Goal: Task Accomplishment & Management: Use online tool/utility

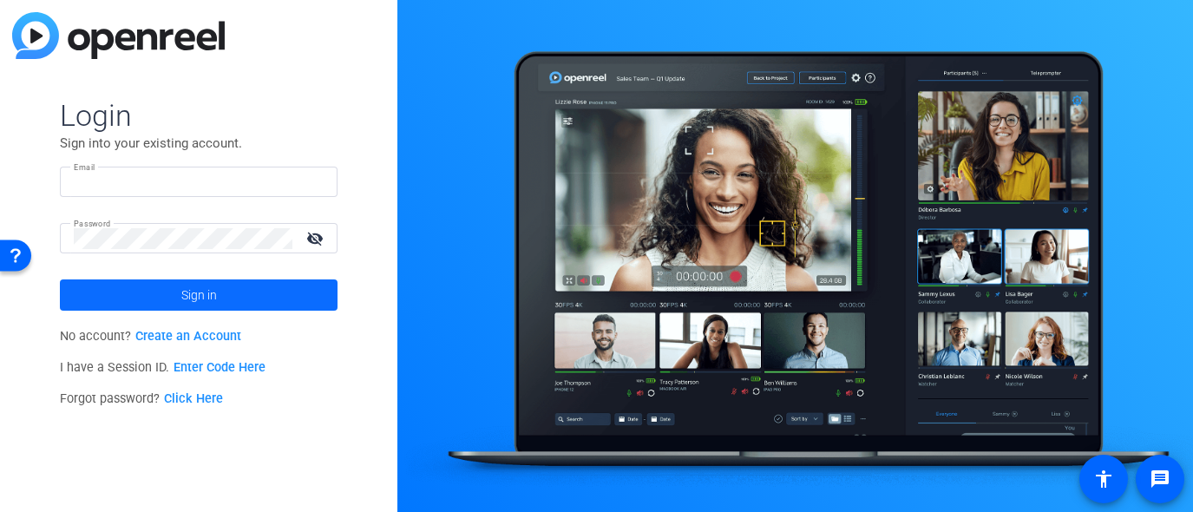
type input "[PERSON_NAME][EMAIL_ADDRESS][DOMAIN_NAME]"
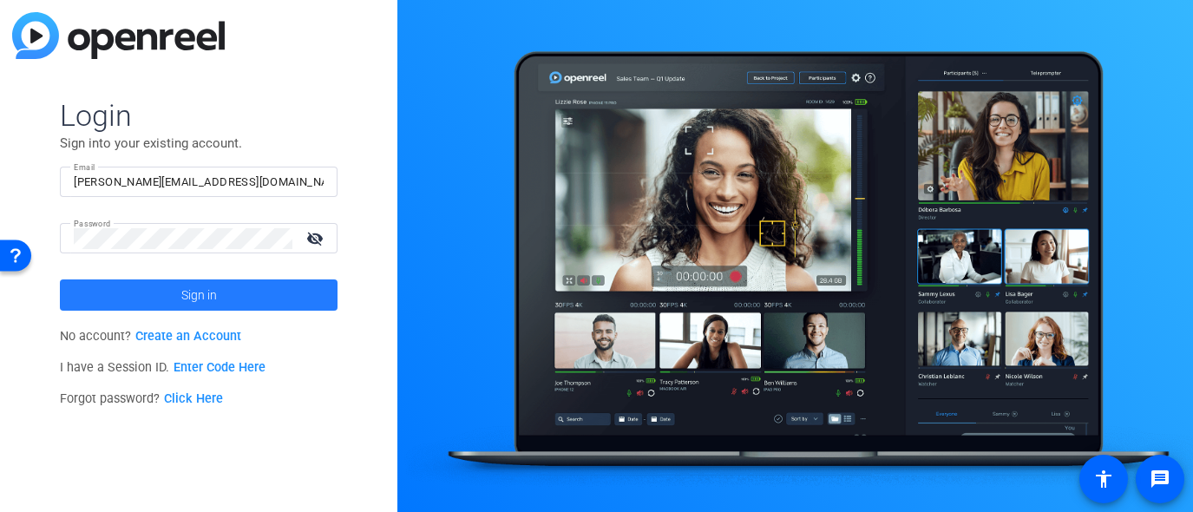
click at [178, 302] on span at bounding box center [199, 295] width 278 height 42
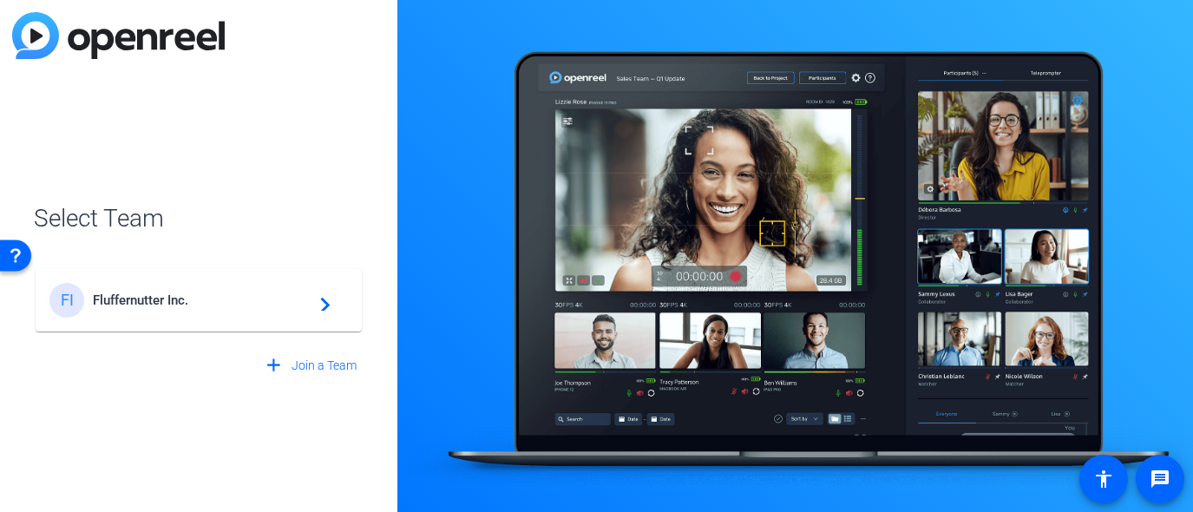
click at [265, 311] on div "FI Fluffernutter Inc. navigate_next" at bounding box center [198, 300] width 298 height 35
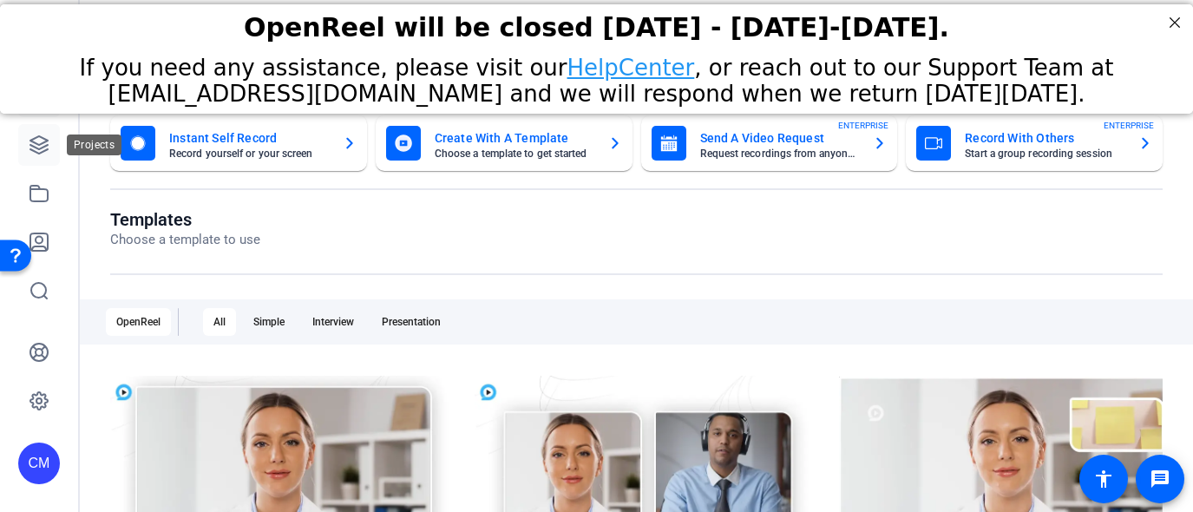
click at [38, 146] on icon at bounding box center [39, 144] width 21 height 21
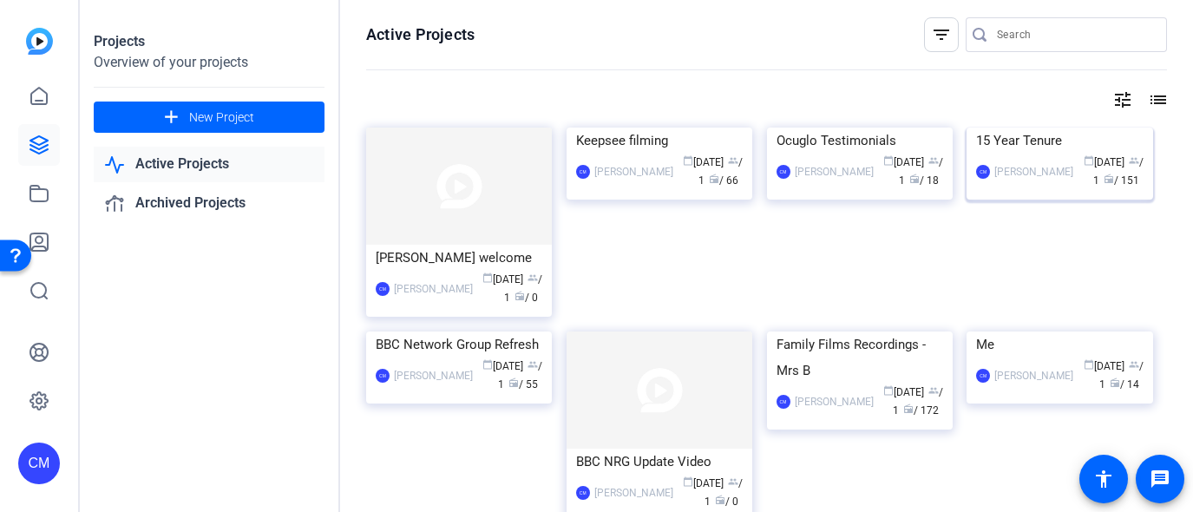
click at [1060, 128] on img at bounding box center [1059, 128] width 186 height 0
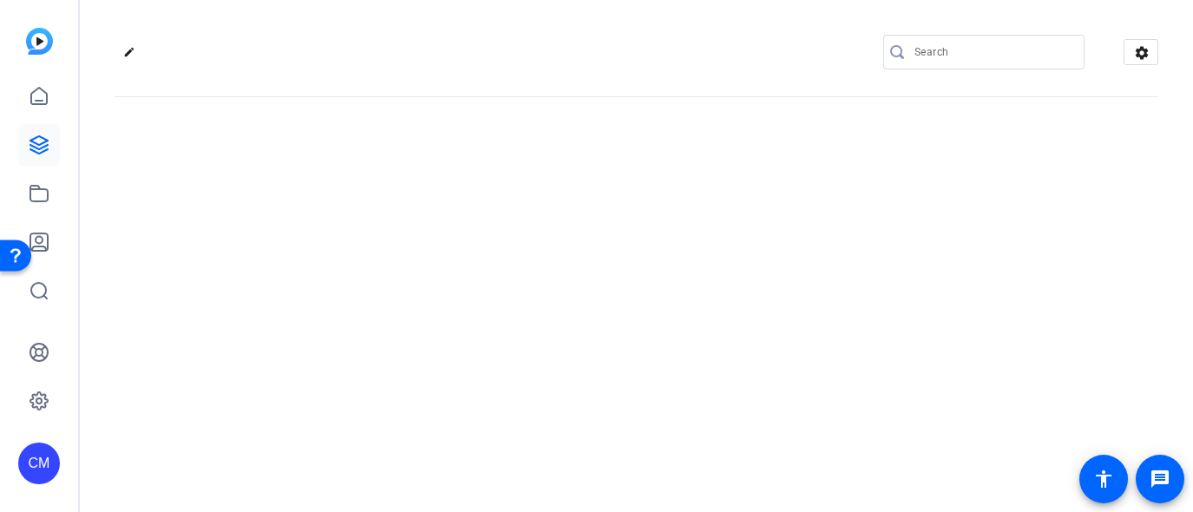
click at [1060, 213] on div "edit settings" at bounding box center [636, 256] width 1113 height 512
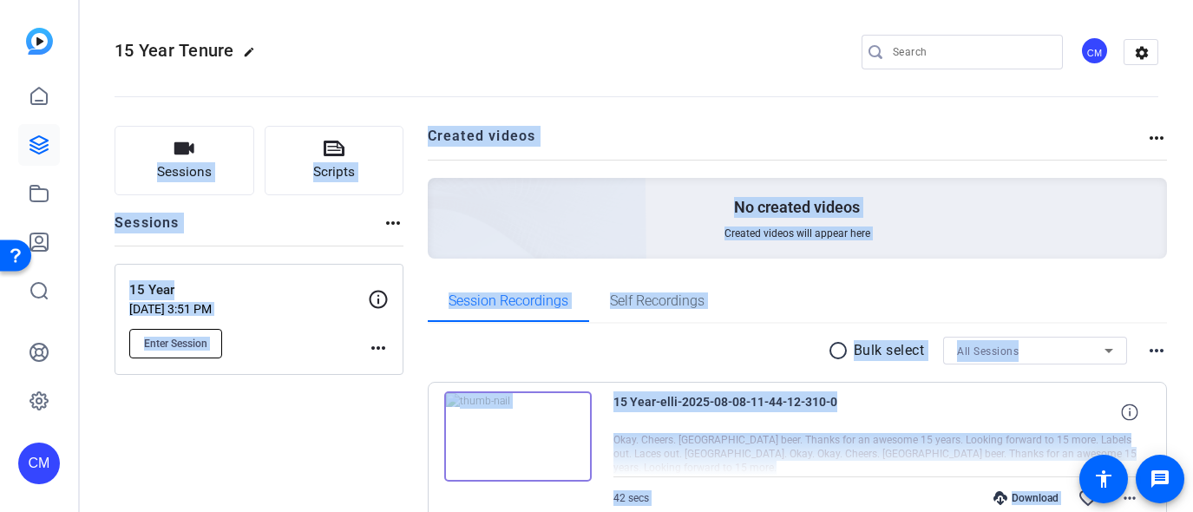
click at [181, 344] on span "Enter Session" at bounding box center [175, 344] width 63 height 14
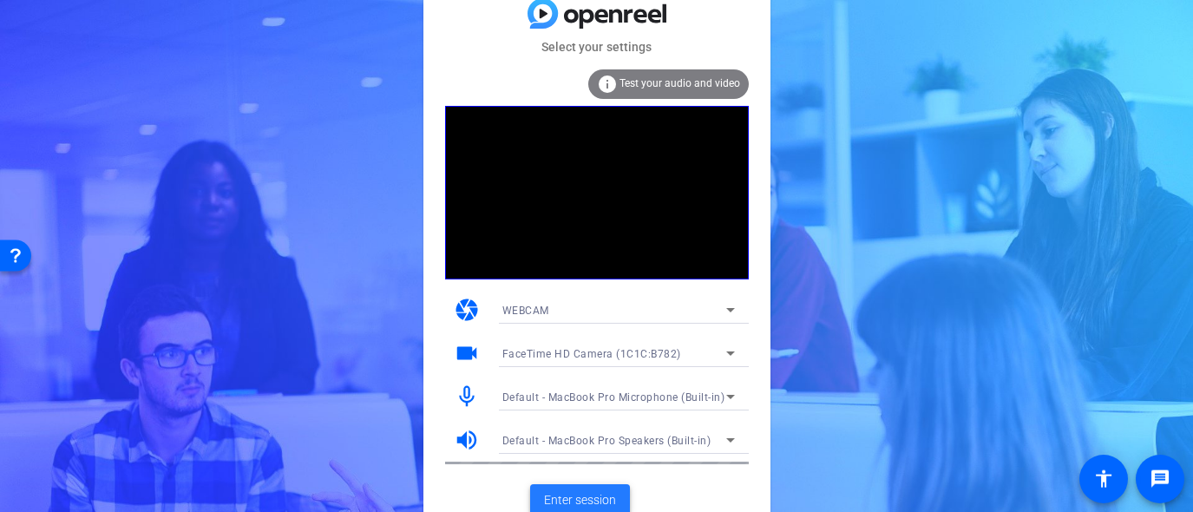
click at [592, 495] on span "Enter session" at bounding box center [580, 500] width 72 height 18
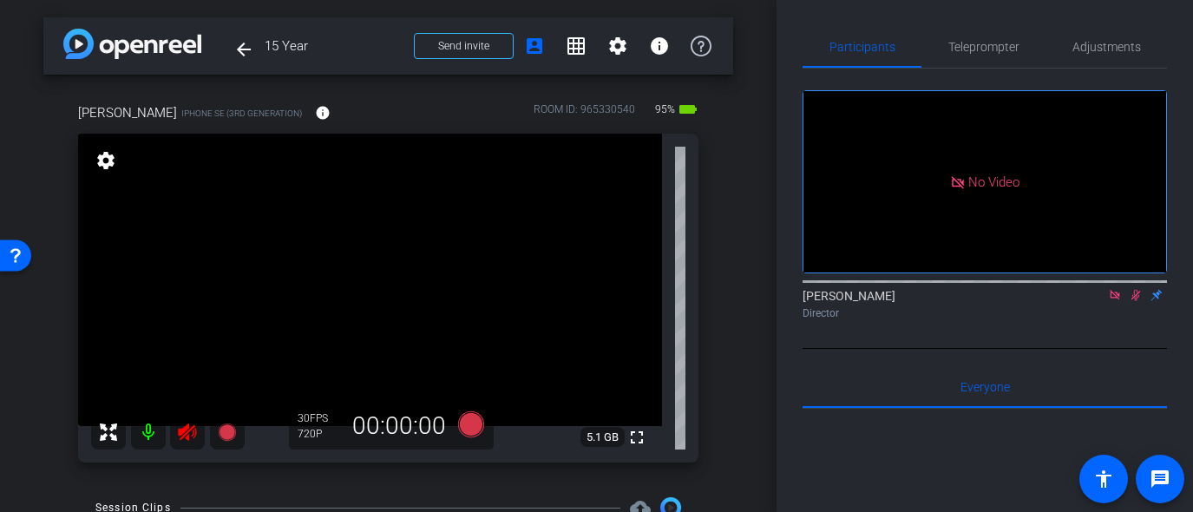
click at [187, 433] on icon at bounding box center [187, 431] width 18 height 17
click at [1140, 301] on icon at bounding box center [1136, 295] width 14 height 12
click at [1113, 303] on mat-icon at bounding box center [1114, 295] width 21 height 16
click at [108, 158] on mat-icon "settings" at bounding box center [106, 160] width 24 height 21
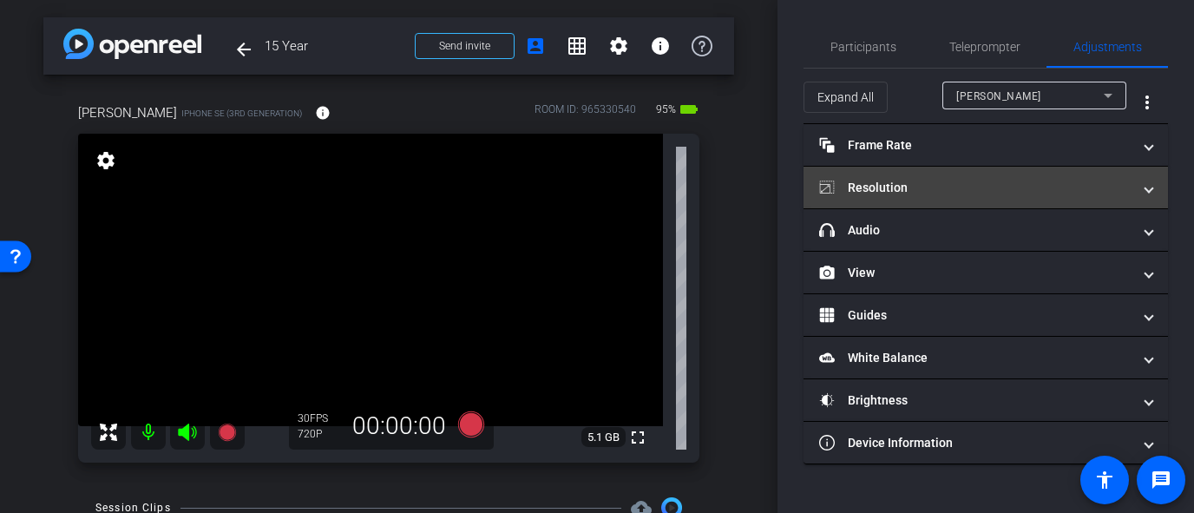
click at [961, 191] on mat-panel-title "Resolution" at bounding box center [975, 188] width 312 height 18
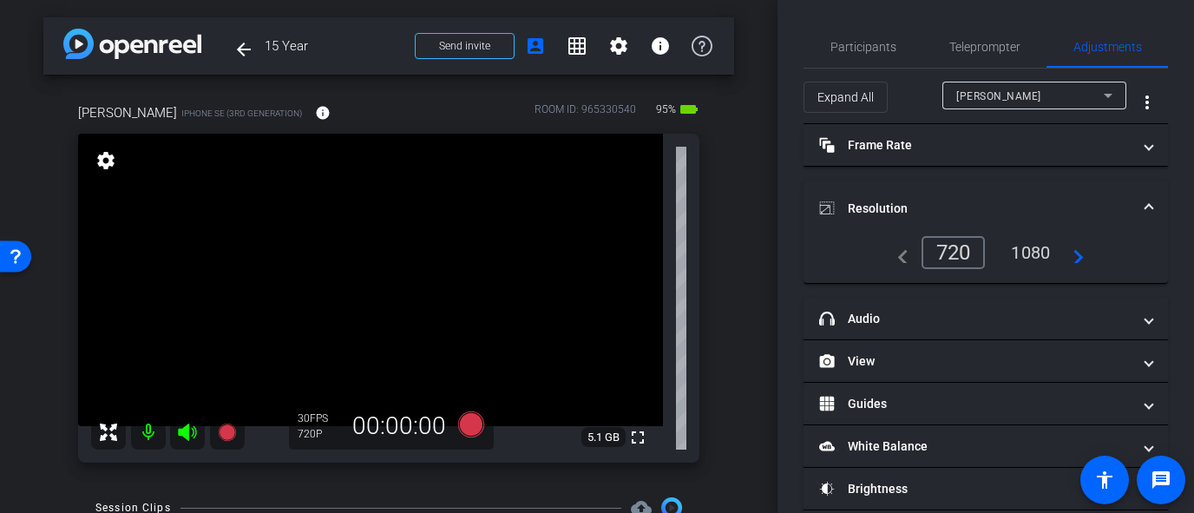
click at [1038, 257] on div "1080" at bounding box center [1030, 252] width 65 height 29
click at [1080, 257] on mat-icon "navigate_next" at bounding box center [1074, 252] width 21 height 21
click at [315, 117] on mat-icon "info" at bounding box center [323, 113] width 16 height 16
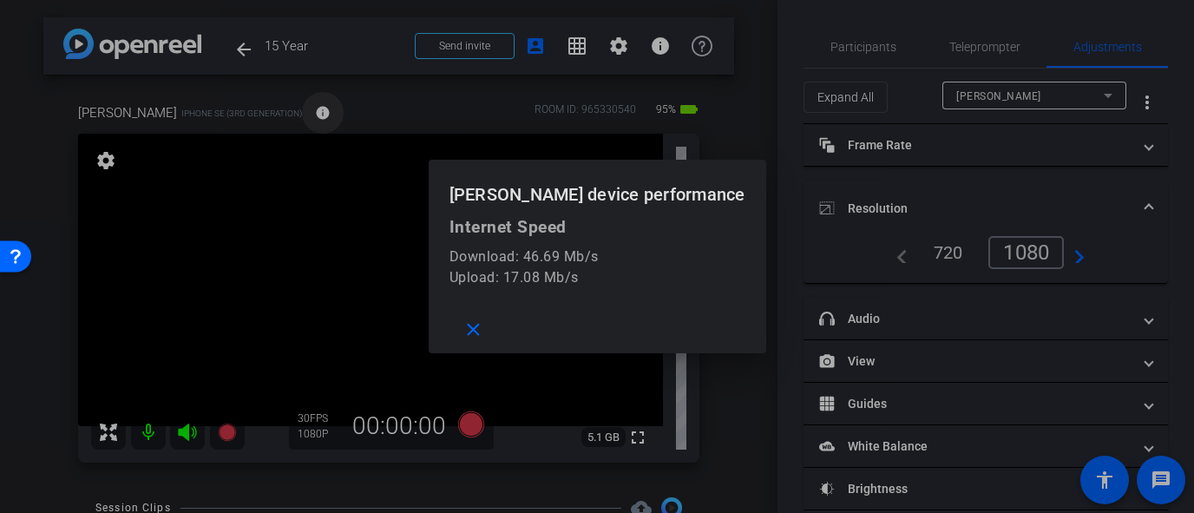
click at [305, 117] on div at bounding box center [597, 256] width 1194 height 513
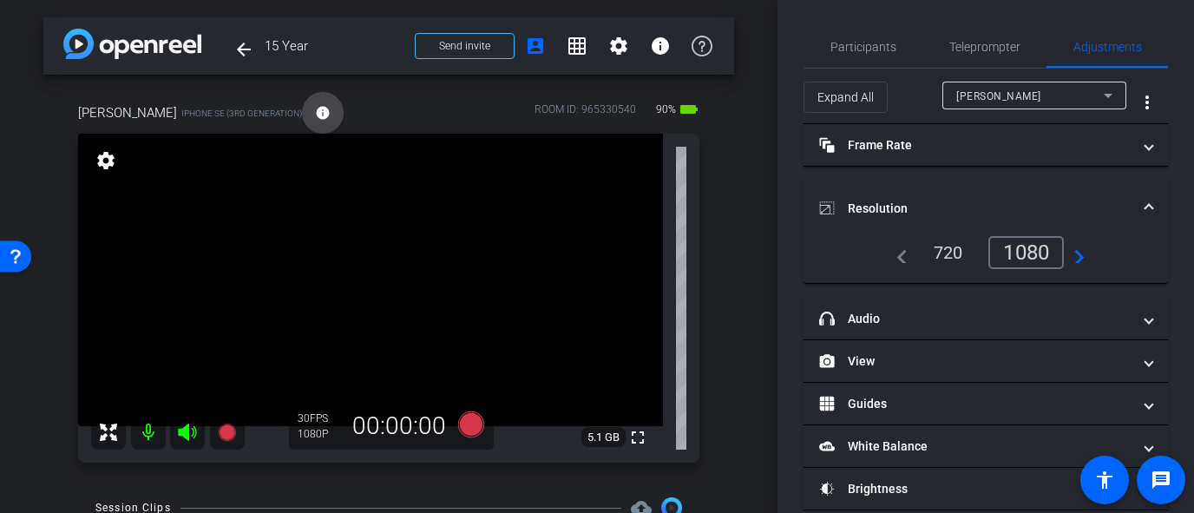
click at [315, 111] on mat-icon "info" at bounding box center [323, 113] width 16 height 16
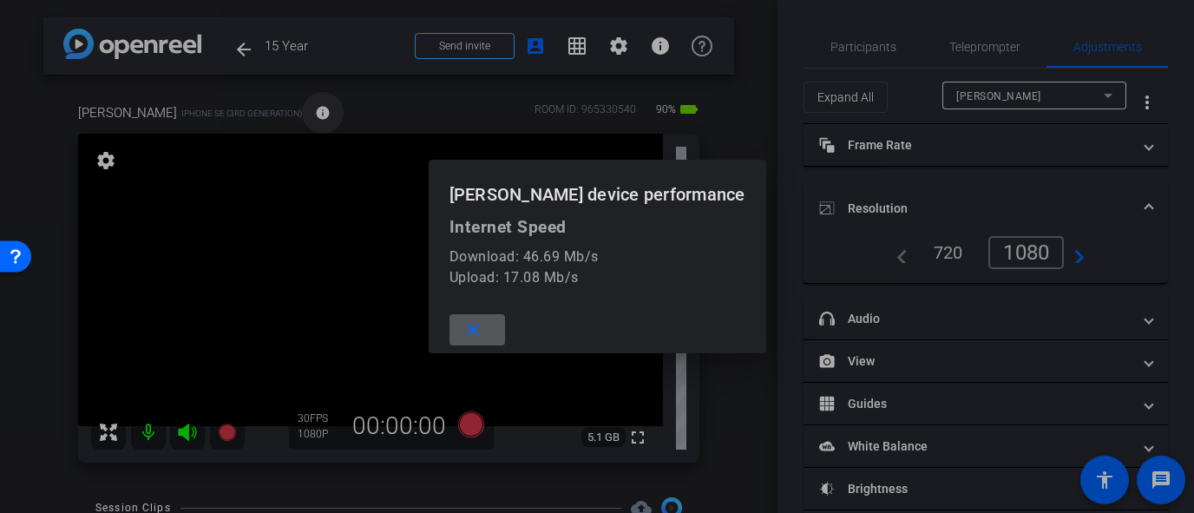
click at [310, 111] on div at bounding box center [597, 256] width 1194 height 513
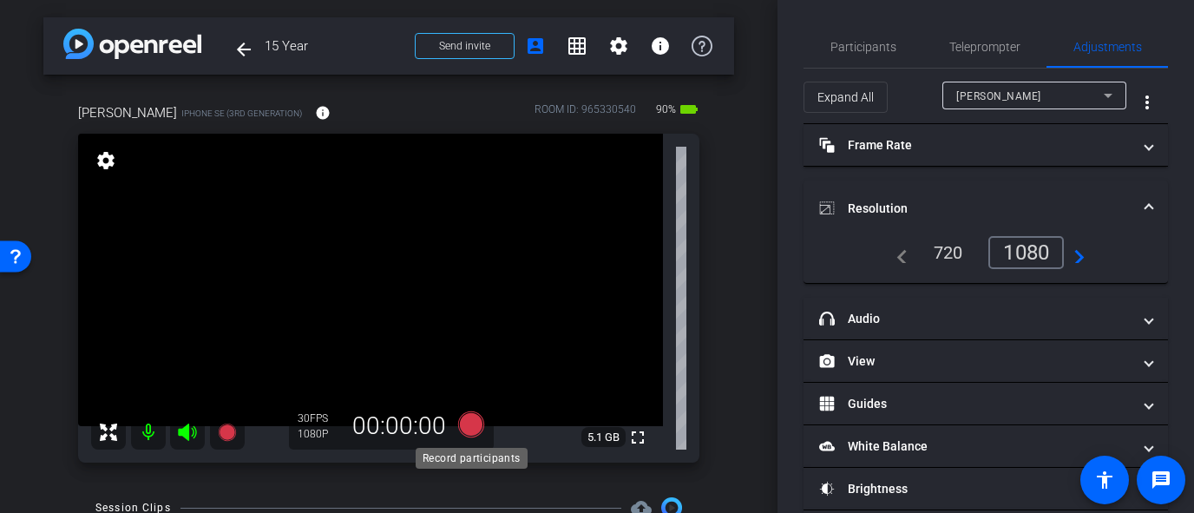
click at [472, 428] on icon at bounding box center [471, 424] width 26 height 26
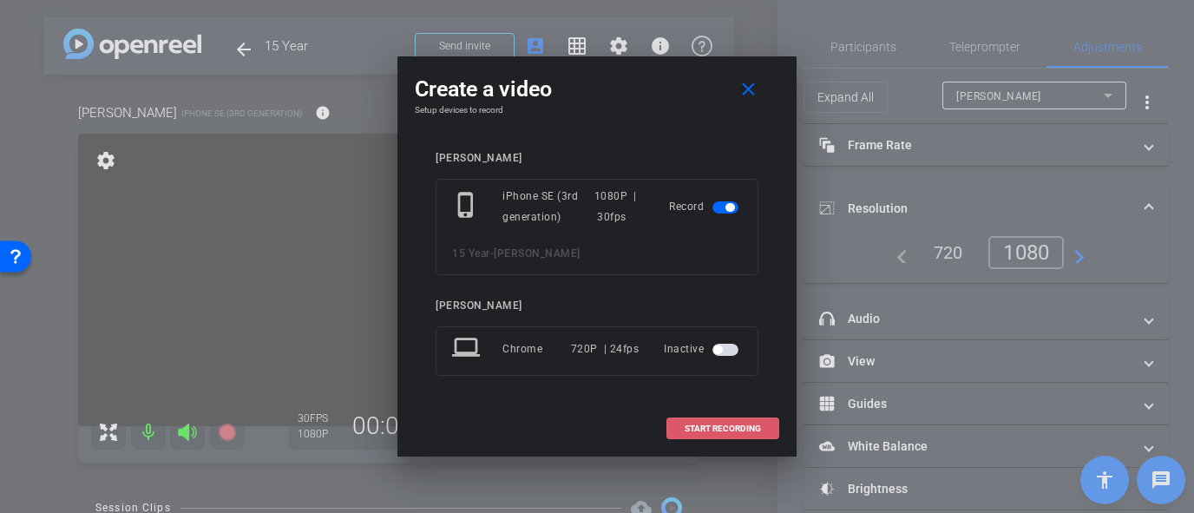
click at [698, 424] on span "START RECORDING" at bounding box center [723, 428] width 76 height 9
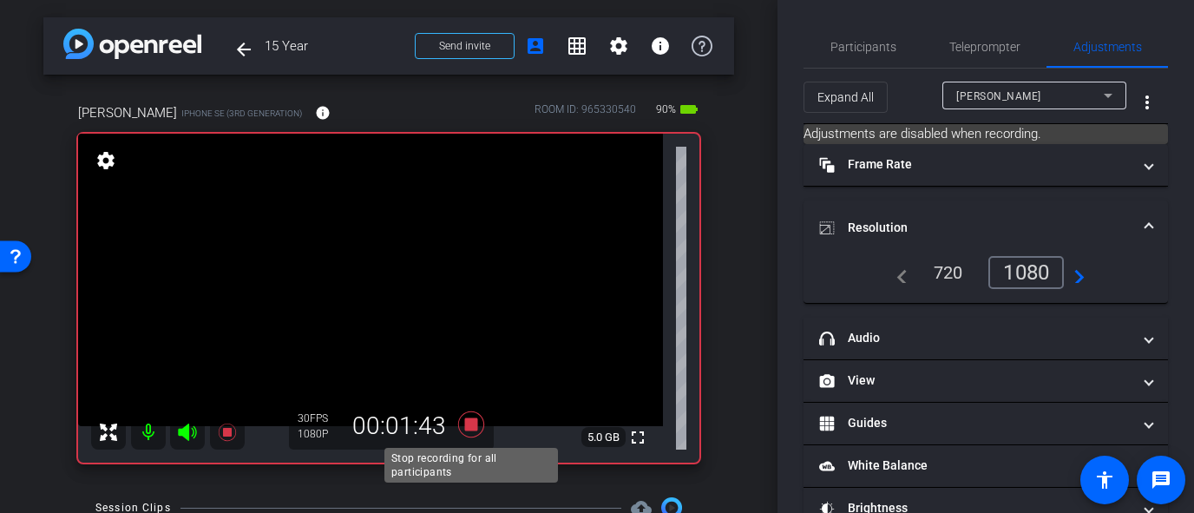
click at [471, 426] on icon at bounding box center [471, 424] width 26 height 26
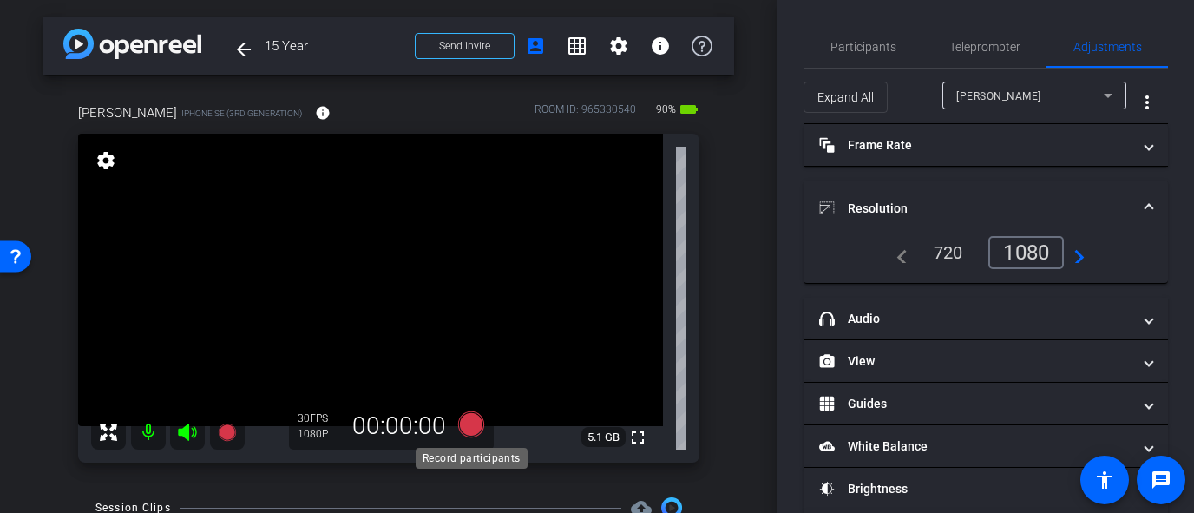
click at [469, 428] on icon at bounding box center [471, 424] width 26 height 26
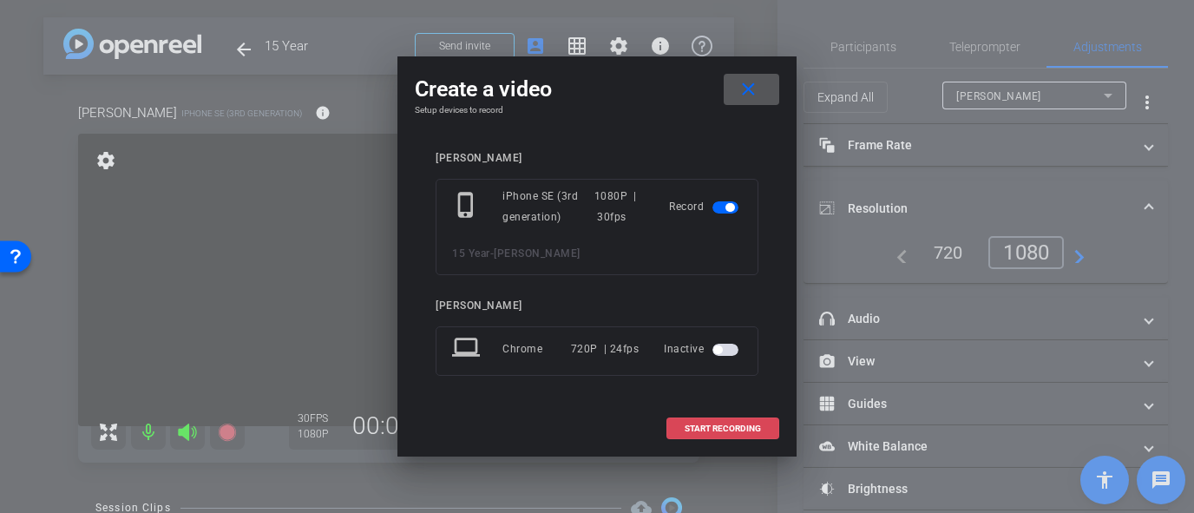
click at [731, 442] on span at bounding box center [722, 429] width 111 height 42
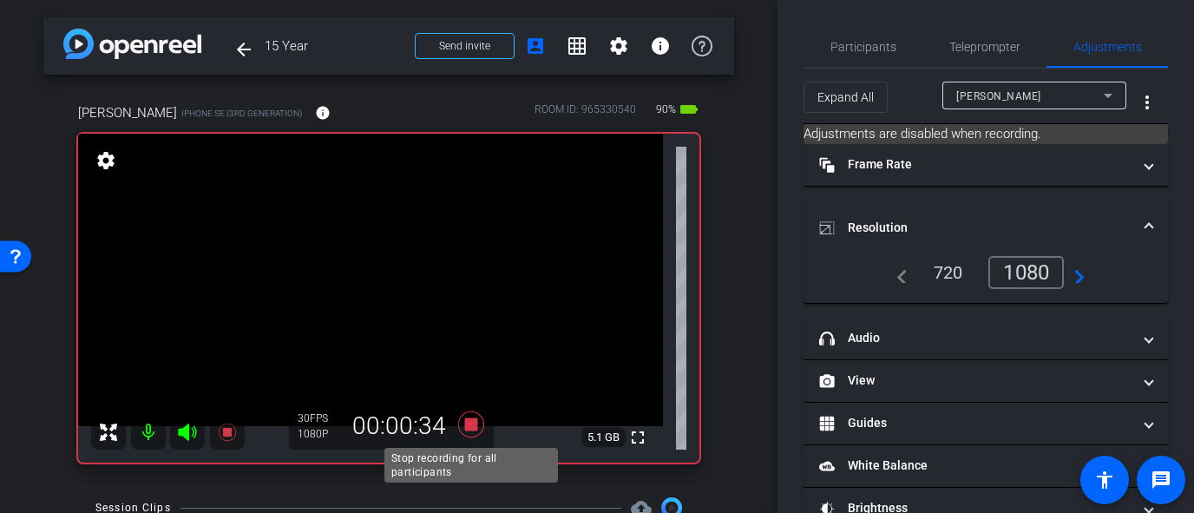
click at [471, 426] on icon at bounding box center [471, 424] width 26 height 26
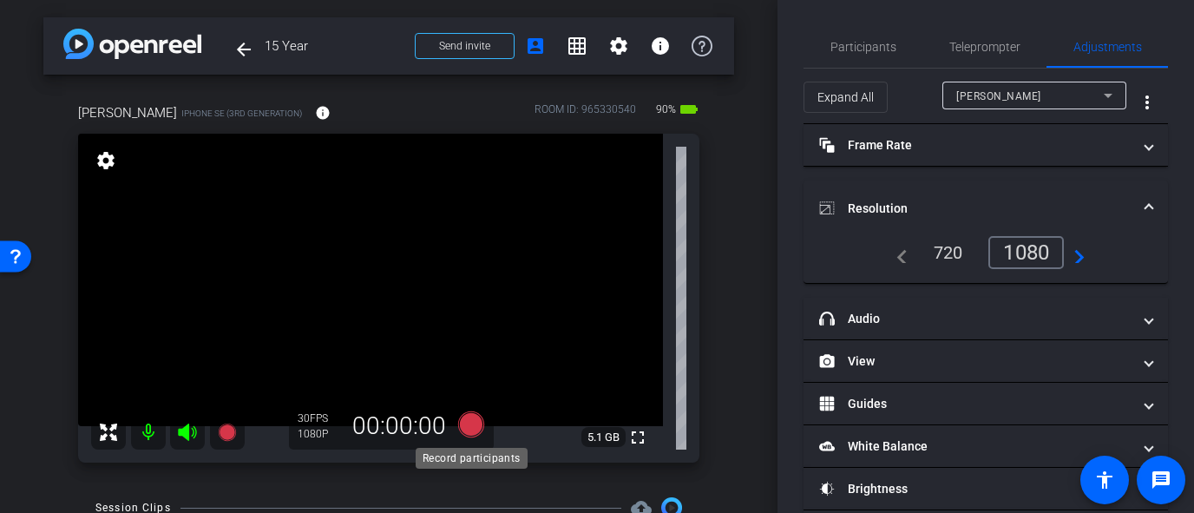
click at [471, 426] on icon at bounding box center [471, 424] width 26 height 26
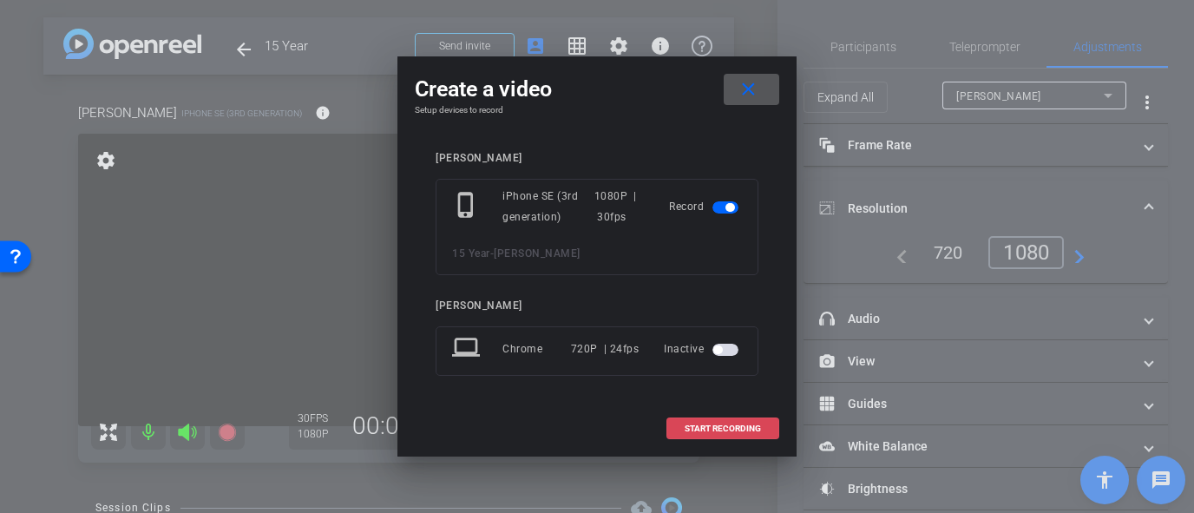
click at [763, 430] on span at bounding box center [722, 429] width 111 height 42
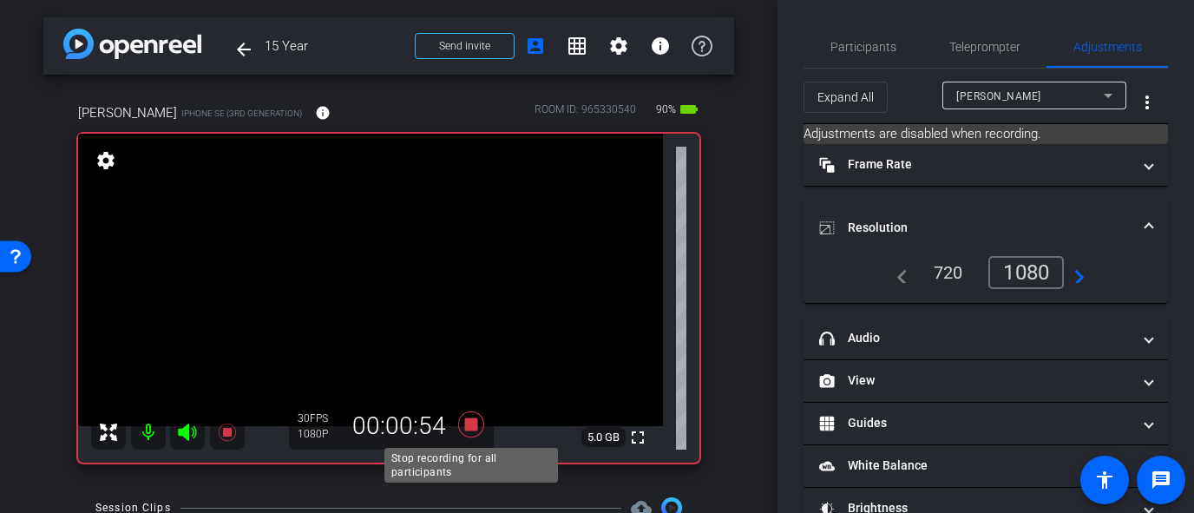
click at [471, 424] on icon at bounding box center [471, 424] width 26 height 26
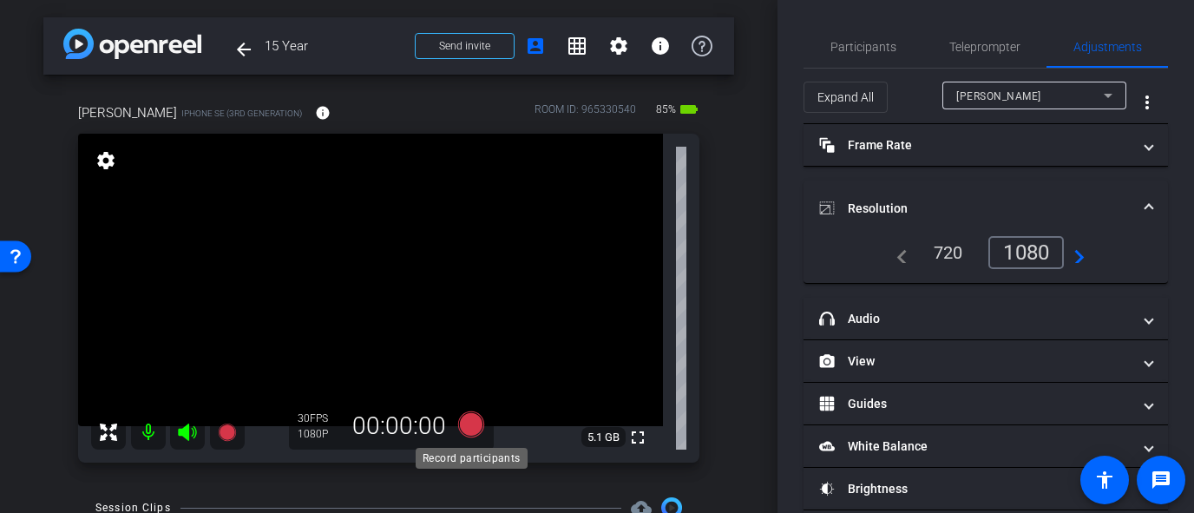
click at [474, 420] on icon at bounding box center [471, 424] width 26 height 26
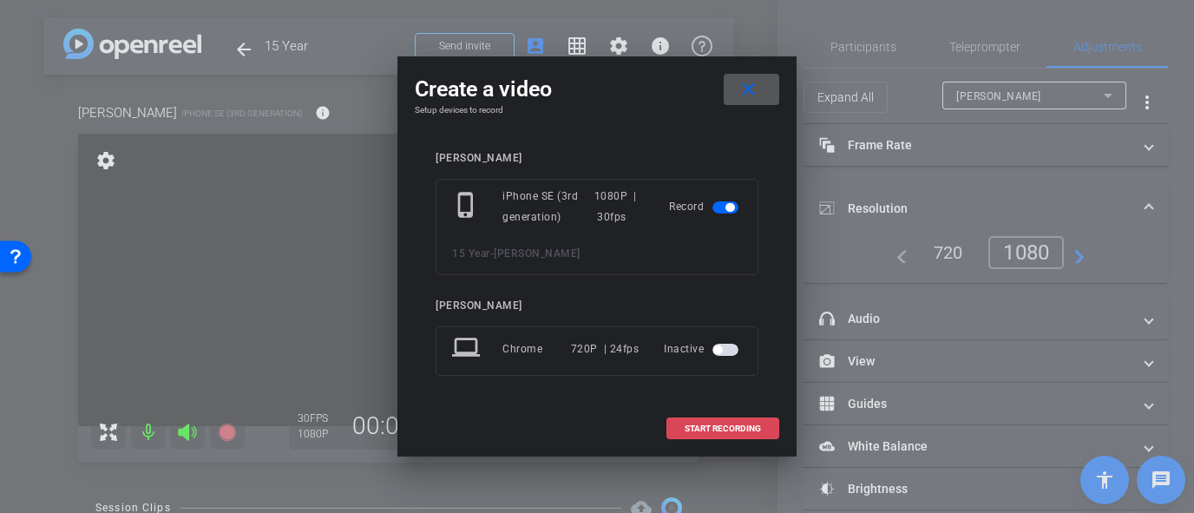
click at [715, 433] on span "START RECORDING" at bounding box center [723, 428] width 76 height 9
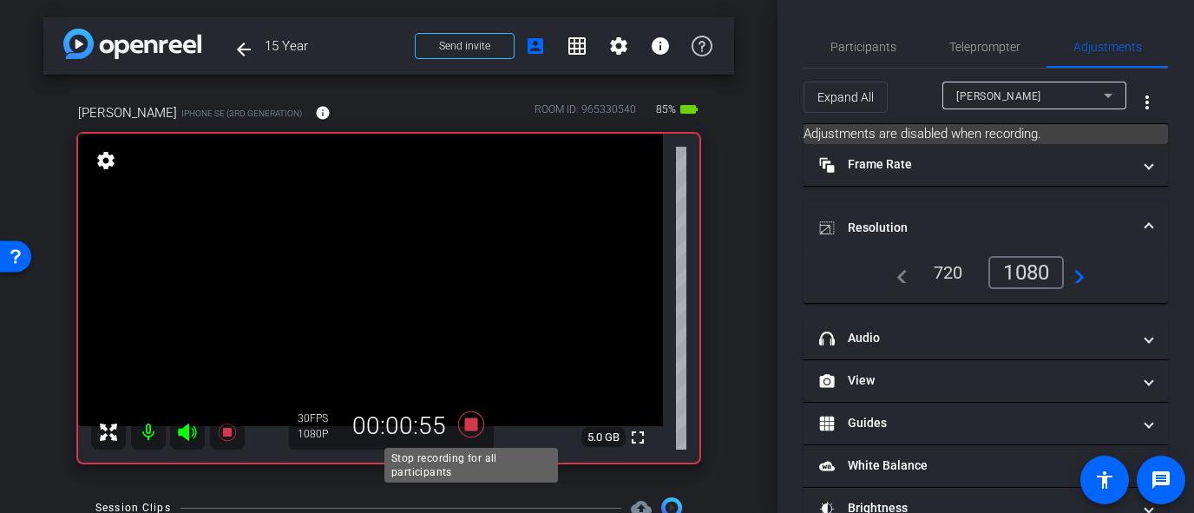
click at [465, 423] on icon at bounding box center [471, 424] width 26 height 26
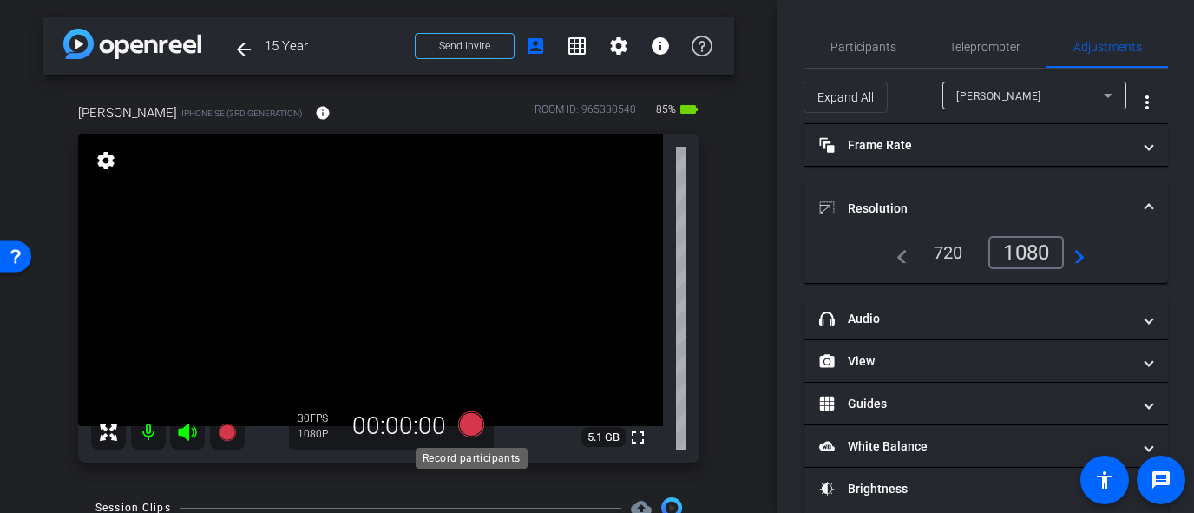
click at [468, 423] on icon at bounding box center [471, 424] width 26 height 26
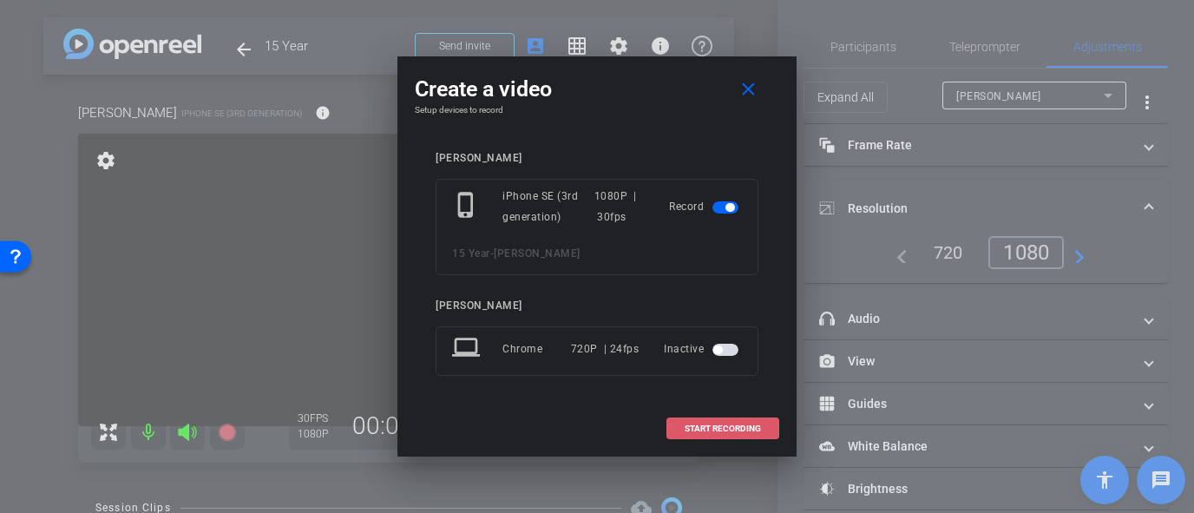
click at [707, 431] on span "START RECORDING" at bounding box center [723, 428] width 76 height 9
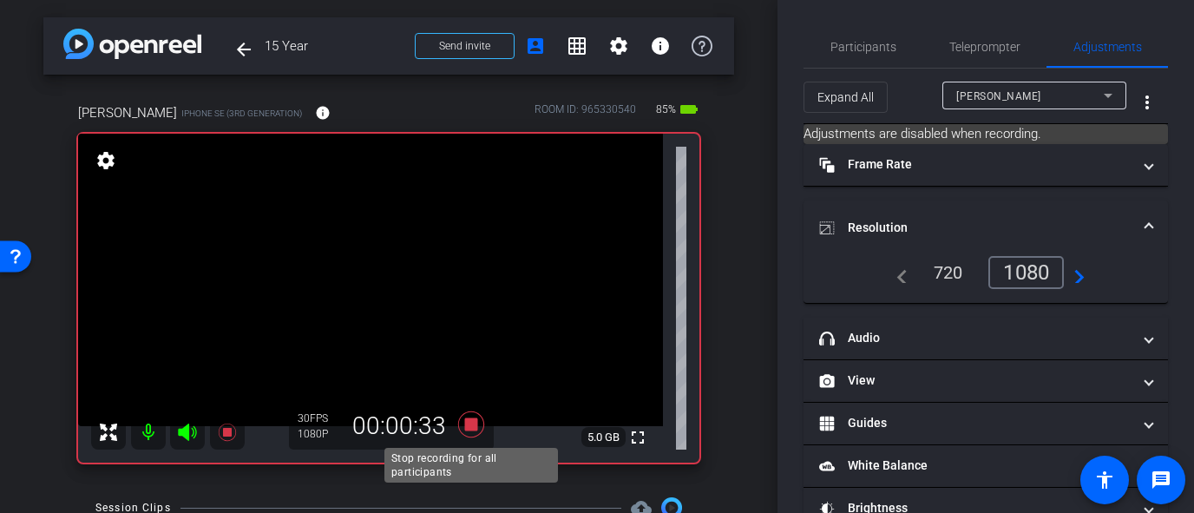
click at [483, 430] on icon at bounding box center [471, 424] width 42 height 31
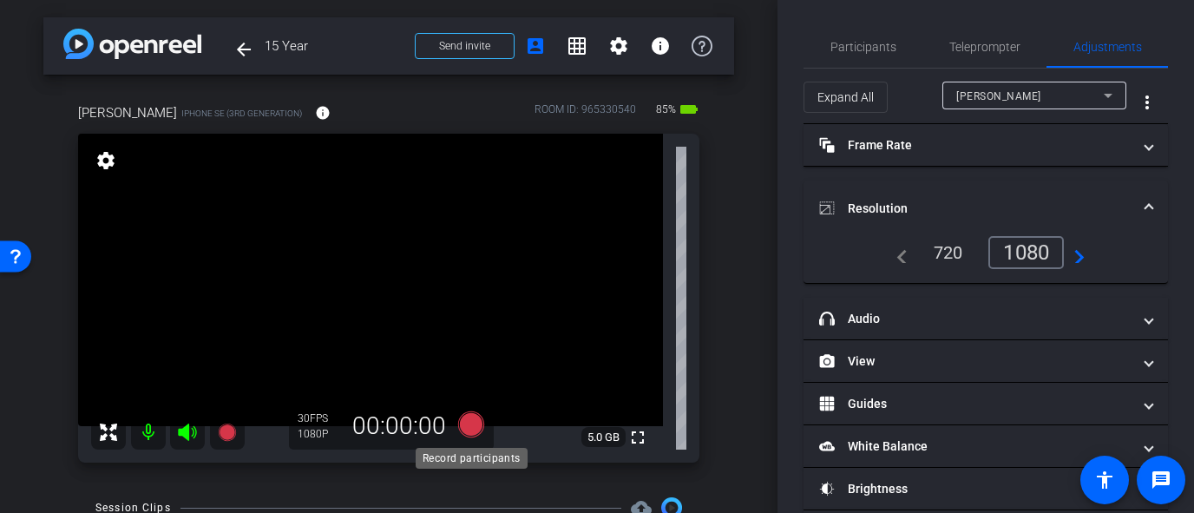
click at [468, 425] on icon at bounding box center [471, 424] width 26 height 26
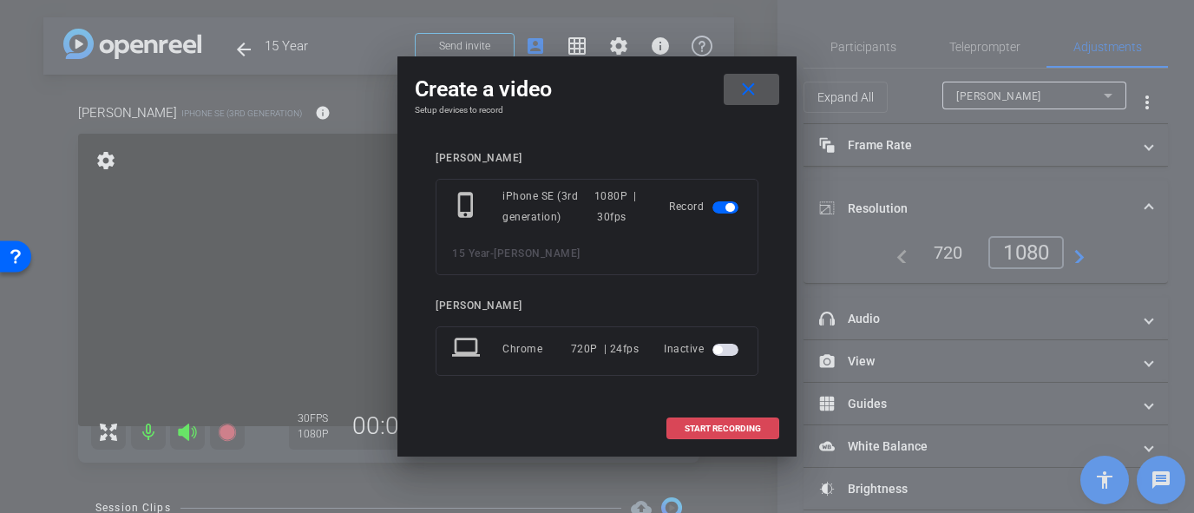
click at [704, 425] on span "START RECORDING" at bounding box center [723, 428] width 76 height 9
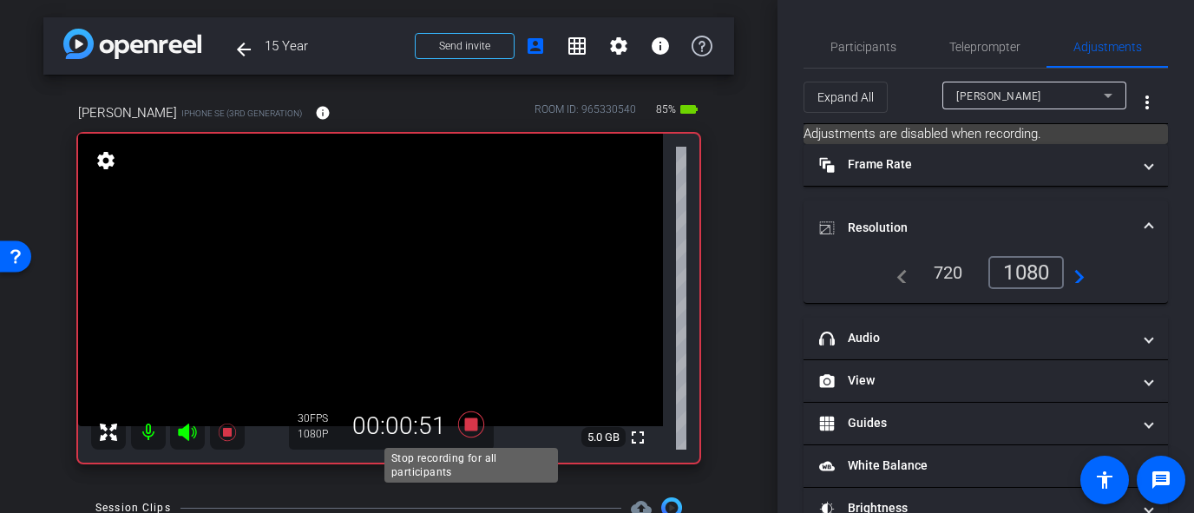
click at [468, 421] on icon at bounding box center [471, 424] width 26 height 26
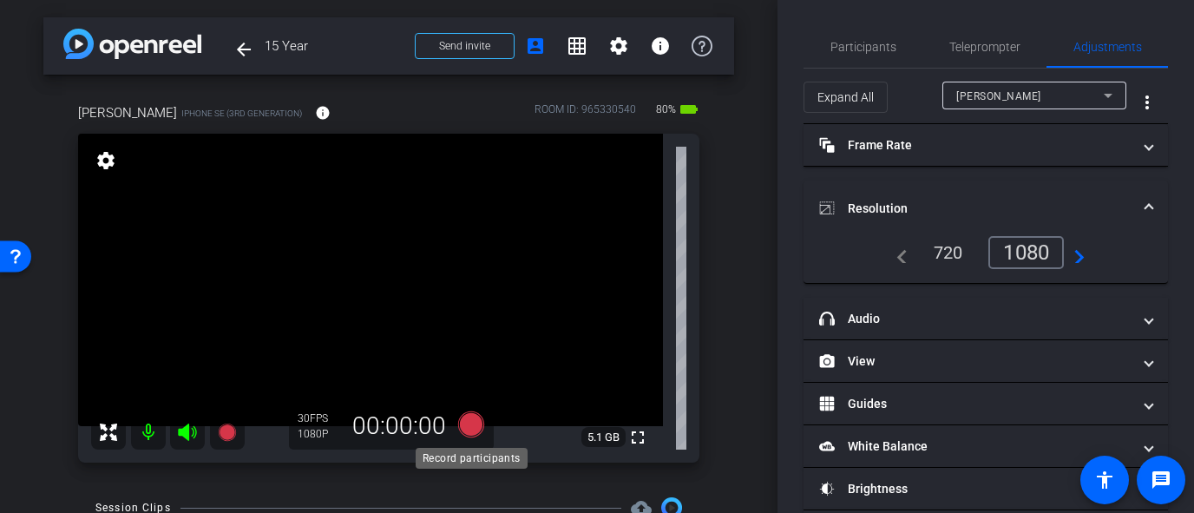
click at [475, 423] on icon at bounding box center [471, 424] width 26 height 26
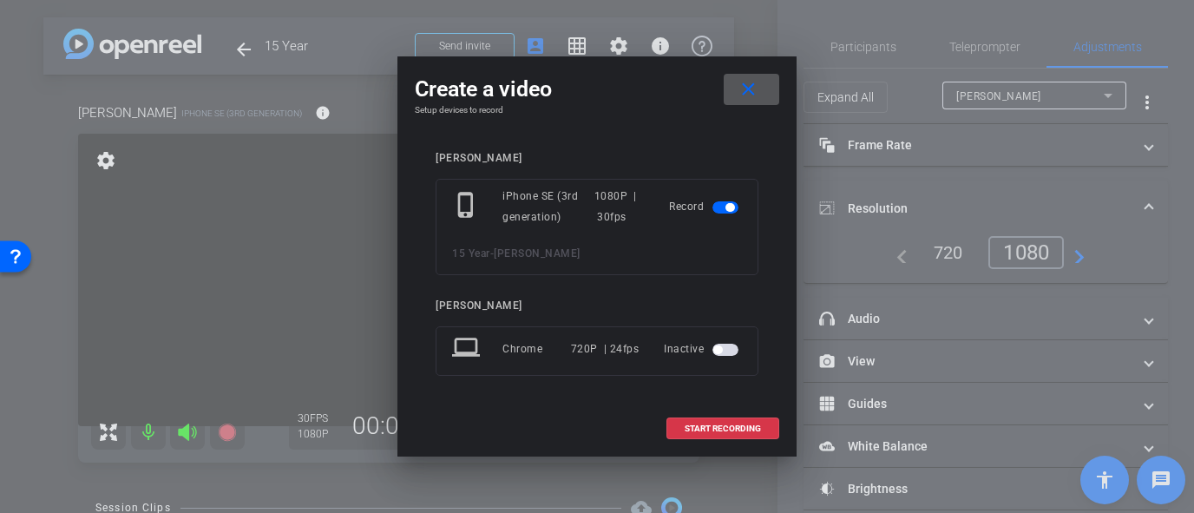
click at [348, 355] on div at bounding box center [597, 256] width 1194 height 513
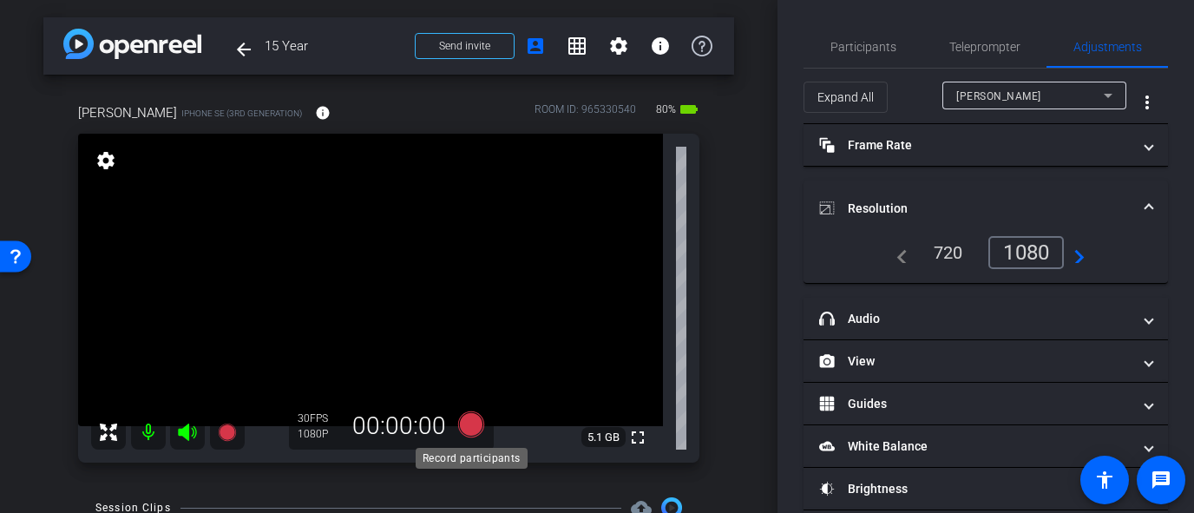
click at [472, 426] on icon at bounding box center [471, 424] width 26 height 26
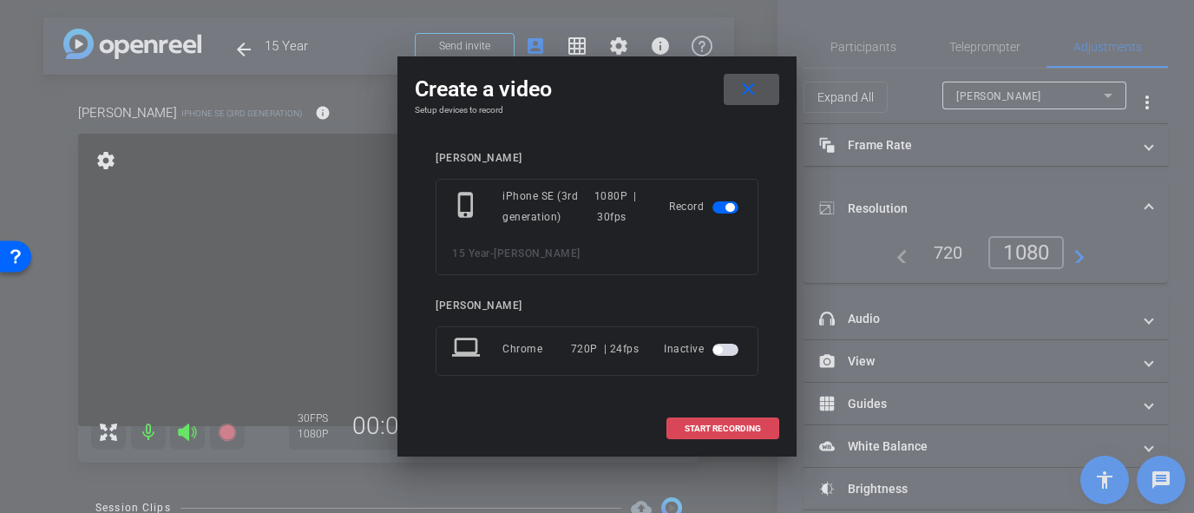
click at [736, 429] on span "START RECORDING" at bounding box center [723, 428] width 76 height 9
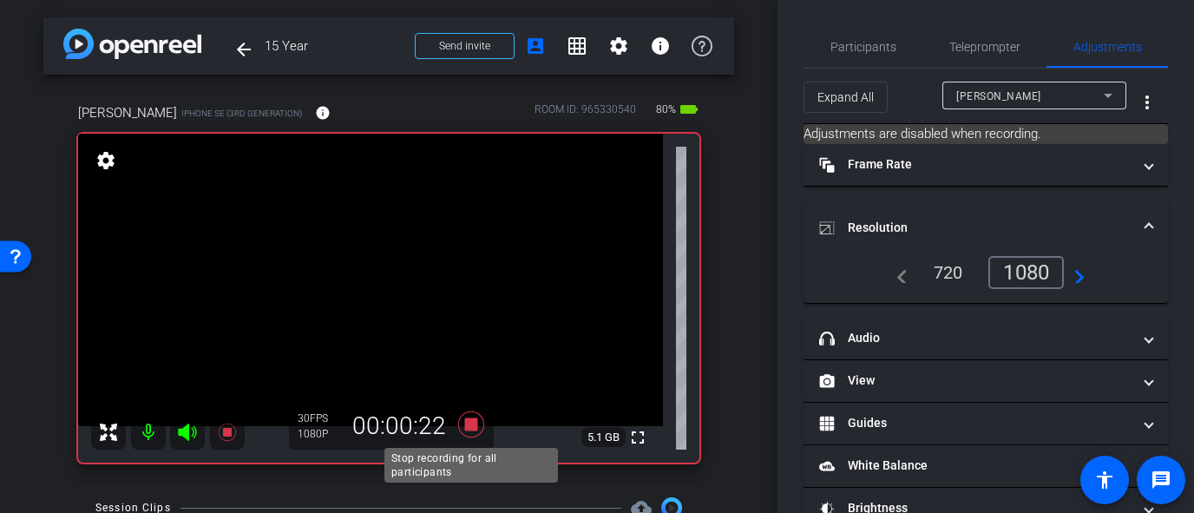
click at [474, 428] on icon at bounding box center [471, 424] width 26 height 26
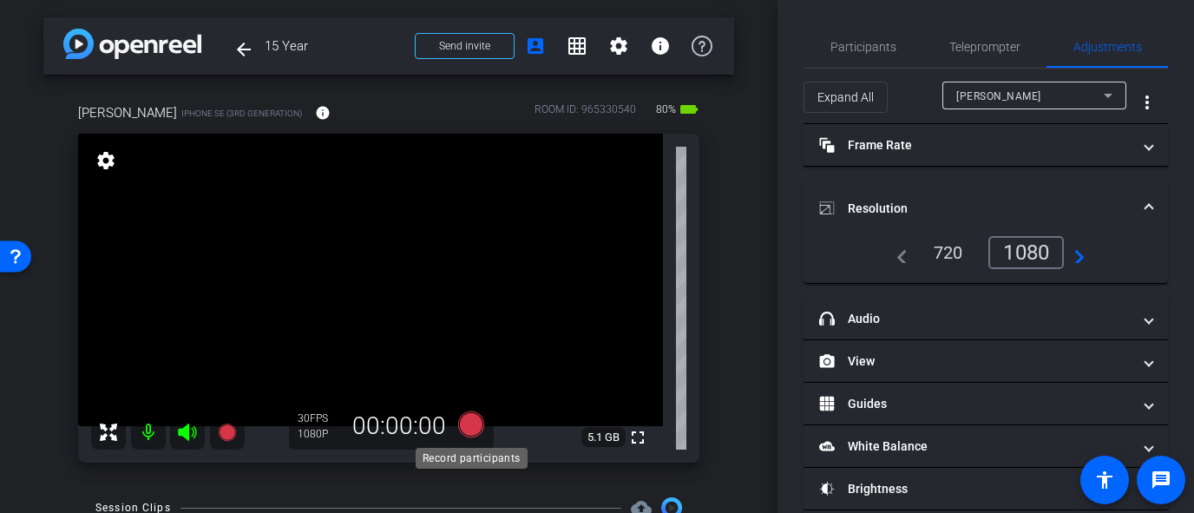
click at [481, 420] on icon at bounding box center [471, 424] width 26 height 26
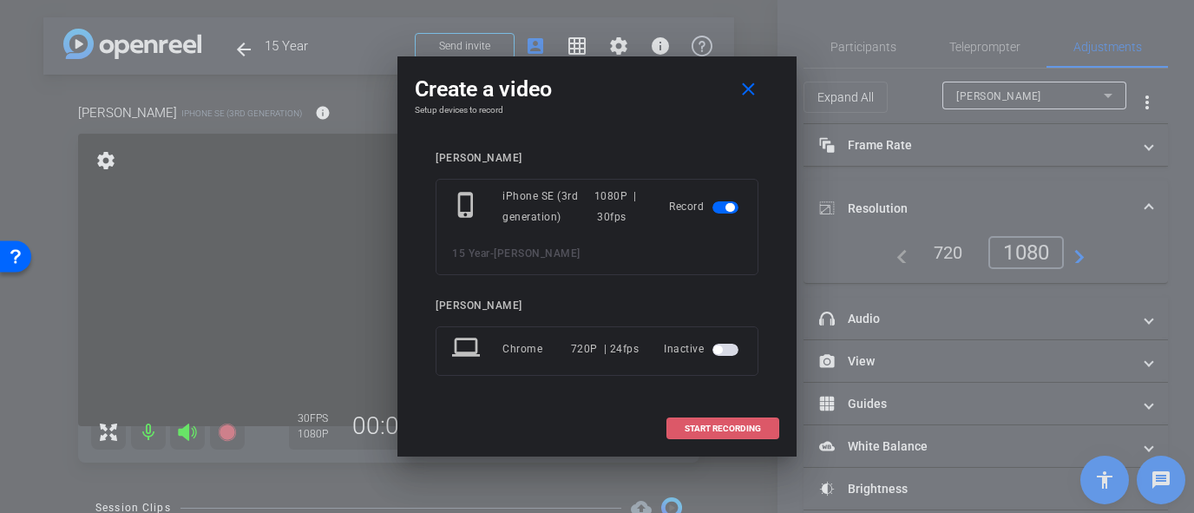
click at [702, 437] on span at bounding box center [722, 429] width 111 height 42
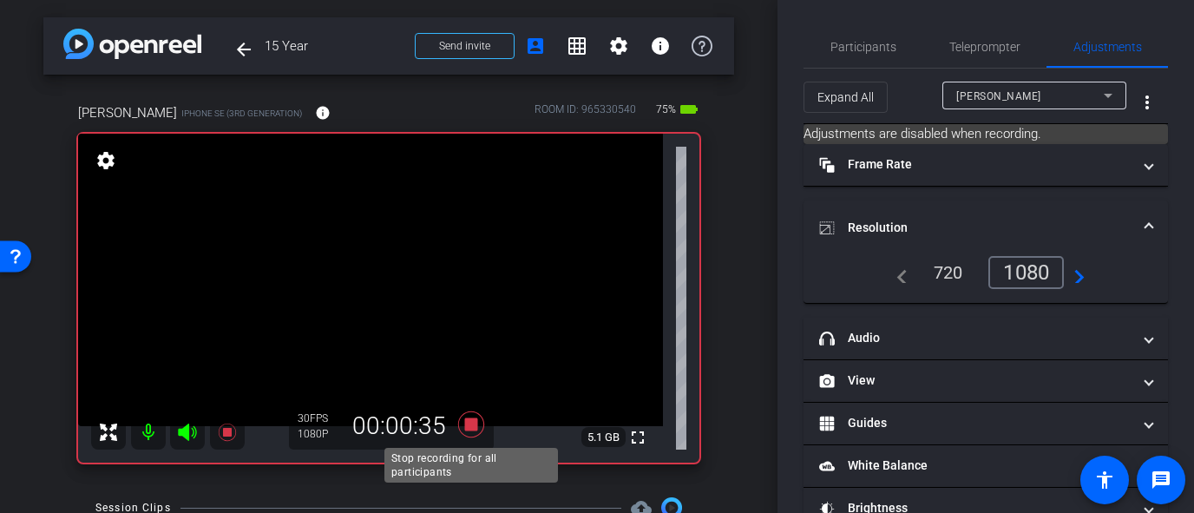
click at [470, 421] on icon at bounding box center [471, 424] width 26 height 26
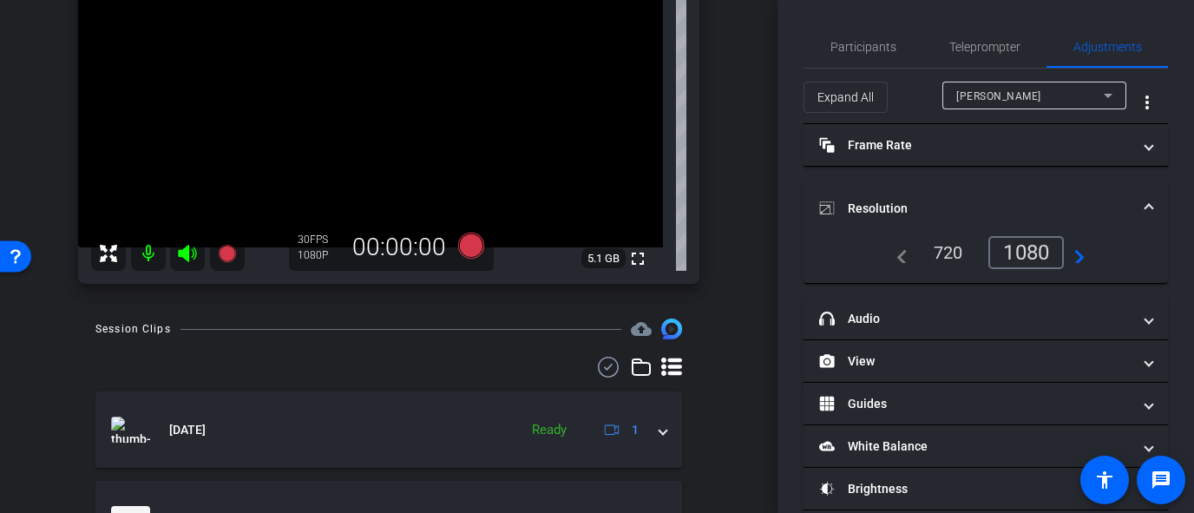
scroll to position [82, 0]
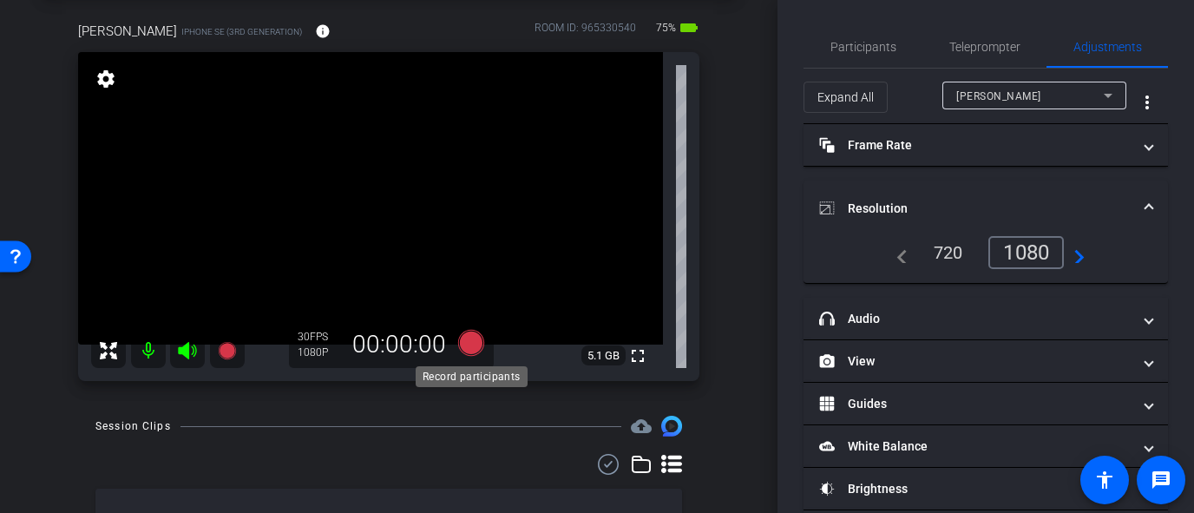
click at [473, 345] on icon at bounding box center [471, 343] width 26 height 26
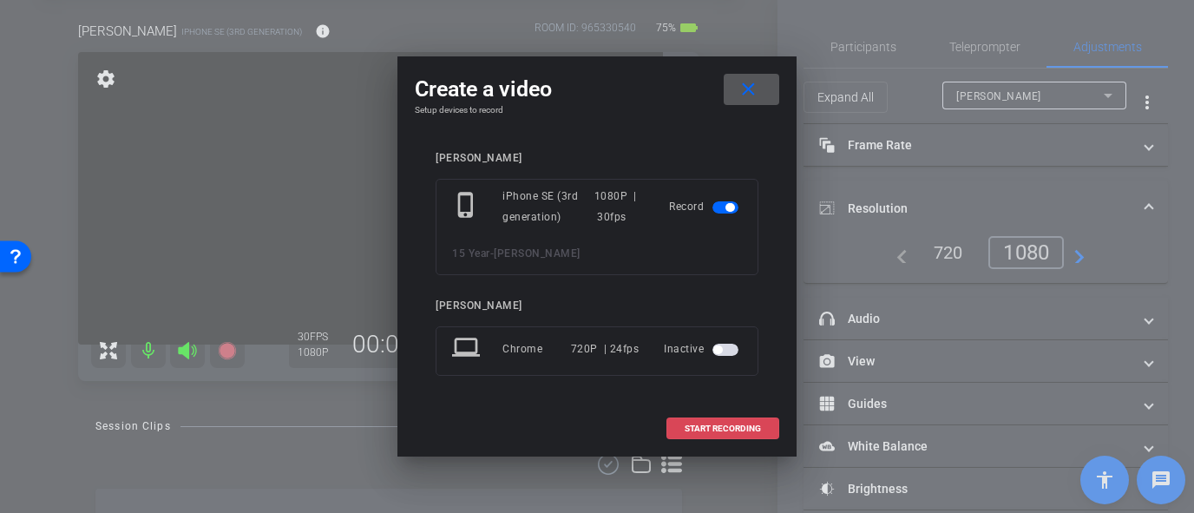
click at [697, 426] on span "START RECORDING" at bounding box center [723, 428] width 76 height 9
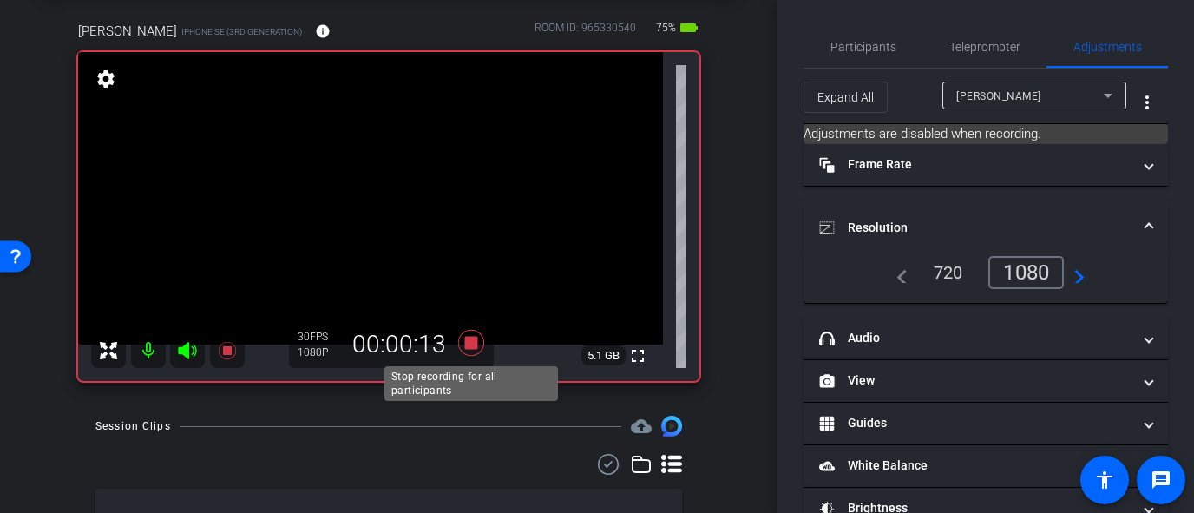
click at [472, 344] on icon at bounding box center [471, 343] width 26 height 26
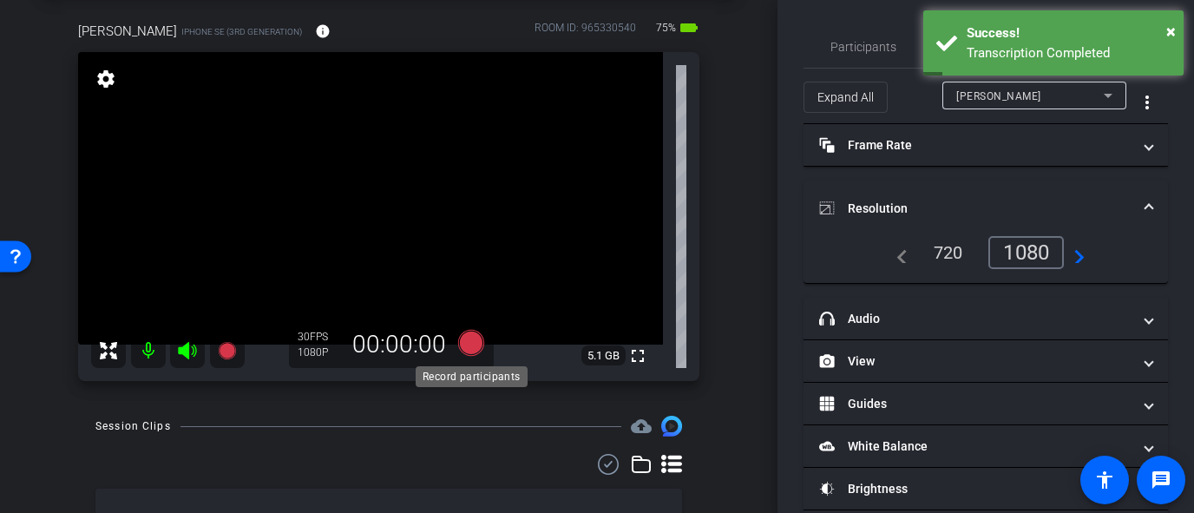
click at [472, 344] on icon at bounding box center [471, 343] width 26 height 26
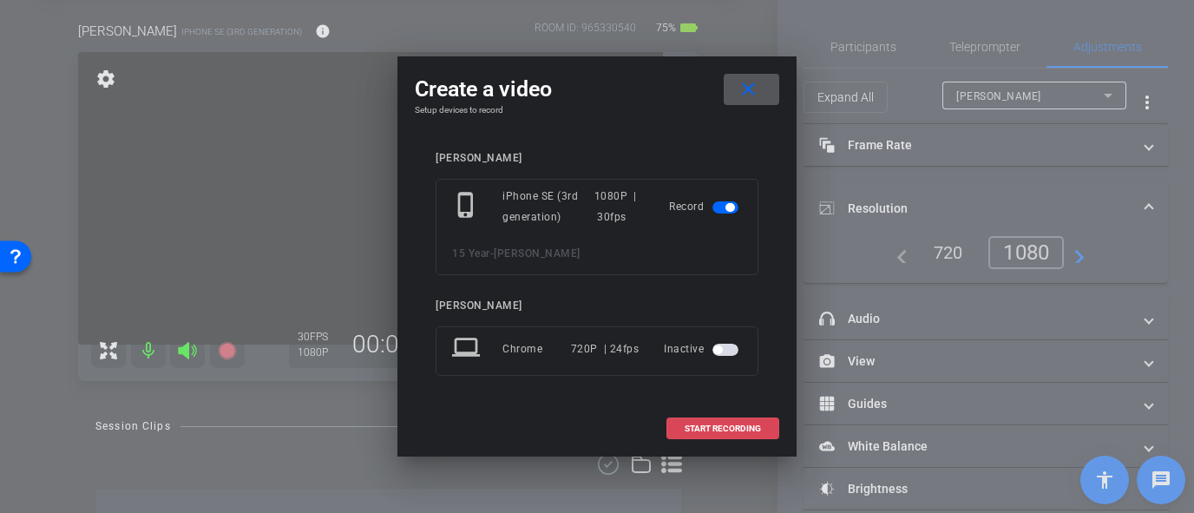
click at [729, 420] on span at bounding box center [722, 429] width 111 height 42
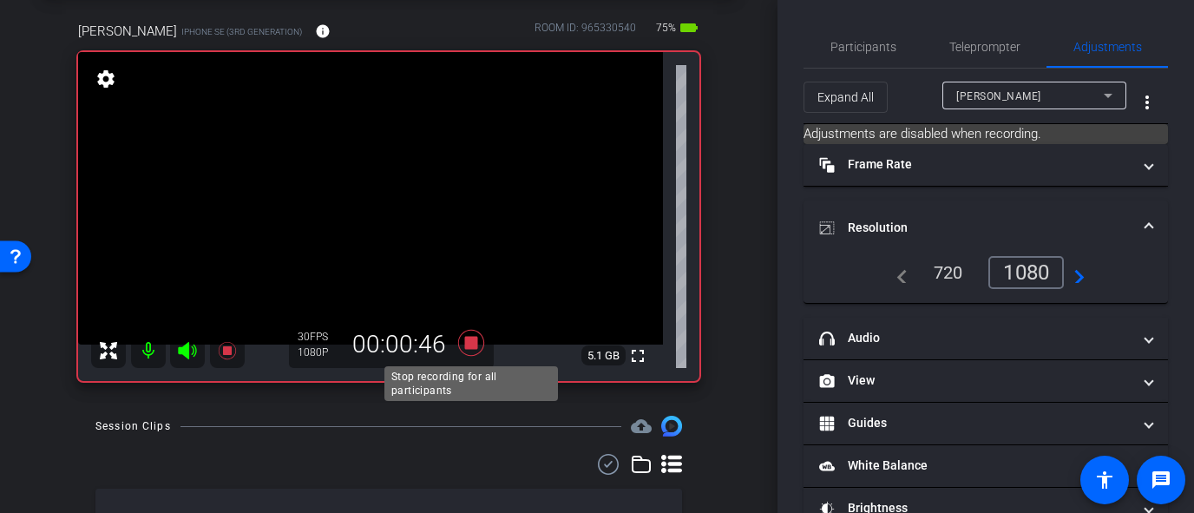
click at [475, 346] on icon at bounding box center [471, 343] width 26 height 26
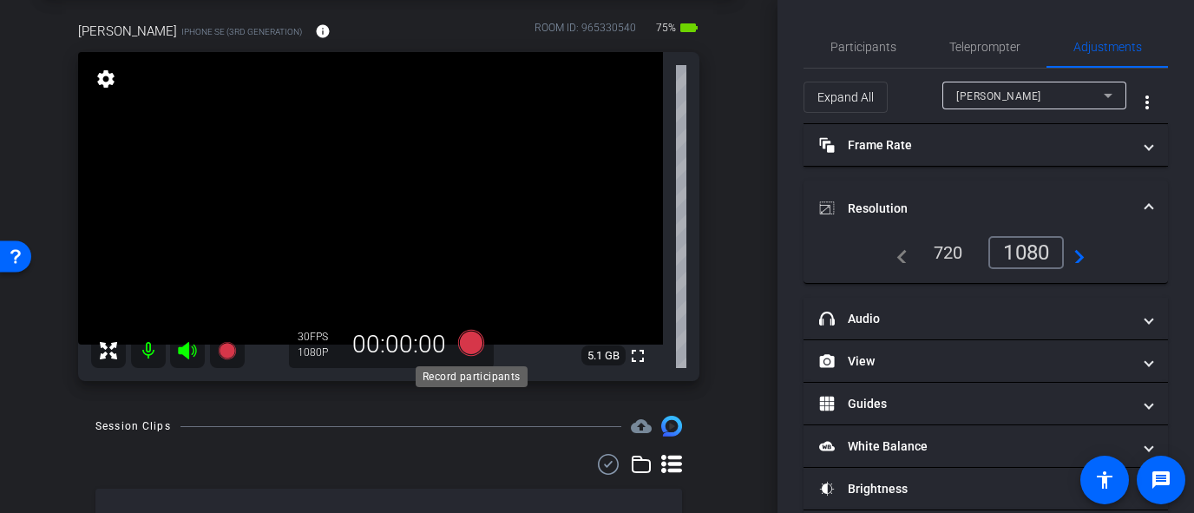
click at [470, 348] on icon at bounding box center [471, 343] width 26 height 26
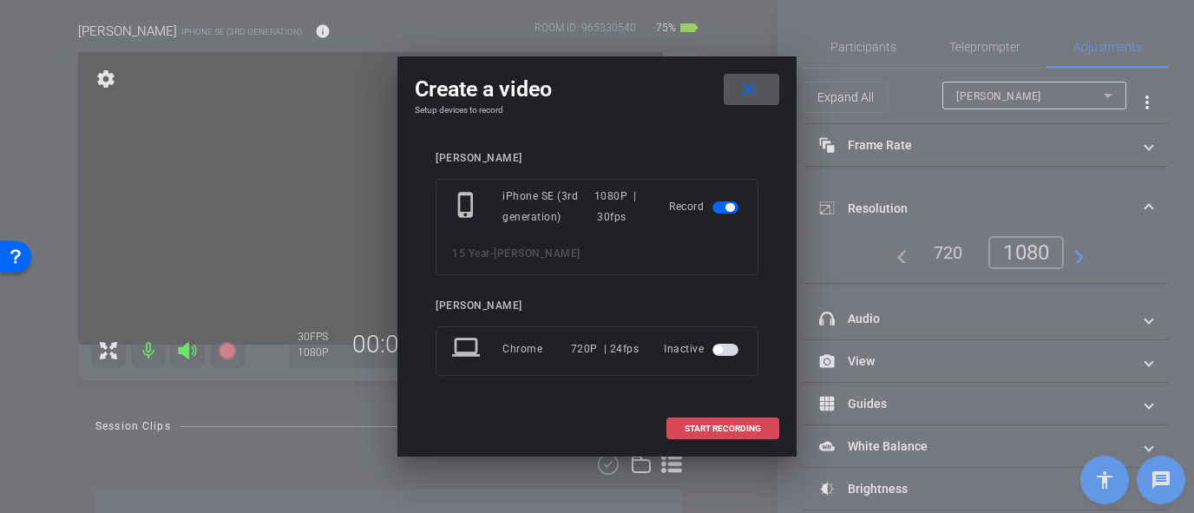
click at [698, 429] on span "START RECORDING" at bounding box center [723, 428] width 76 height 9
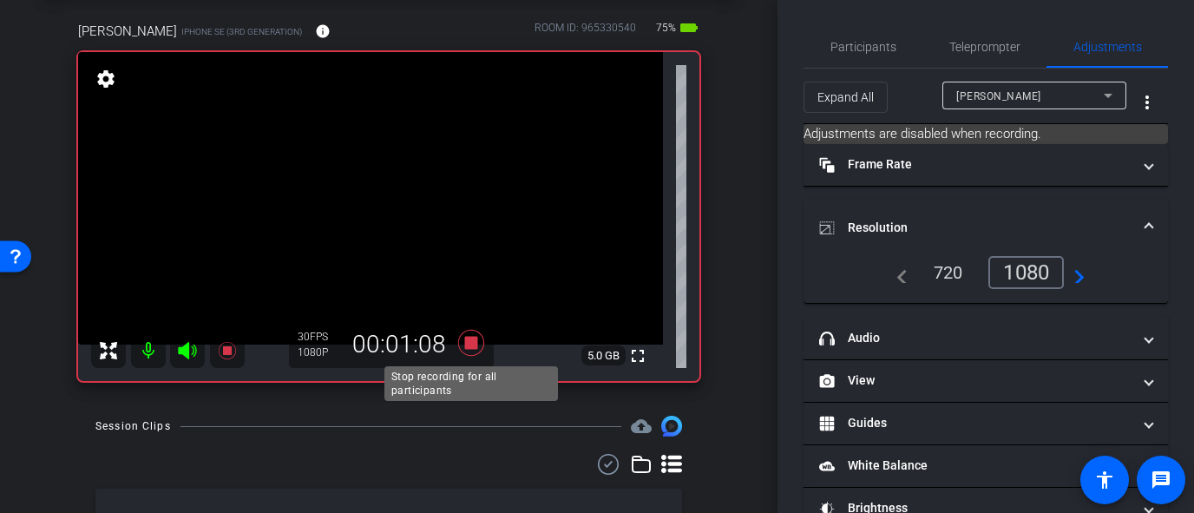
click at [479, 344] on icon at bounding box center [471, 342] width 42 height 31
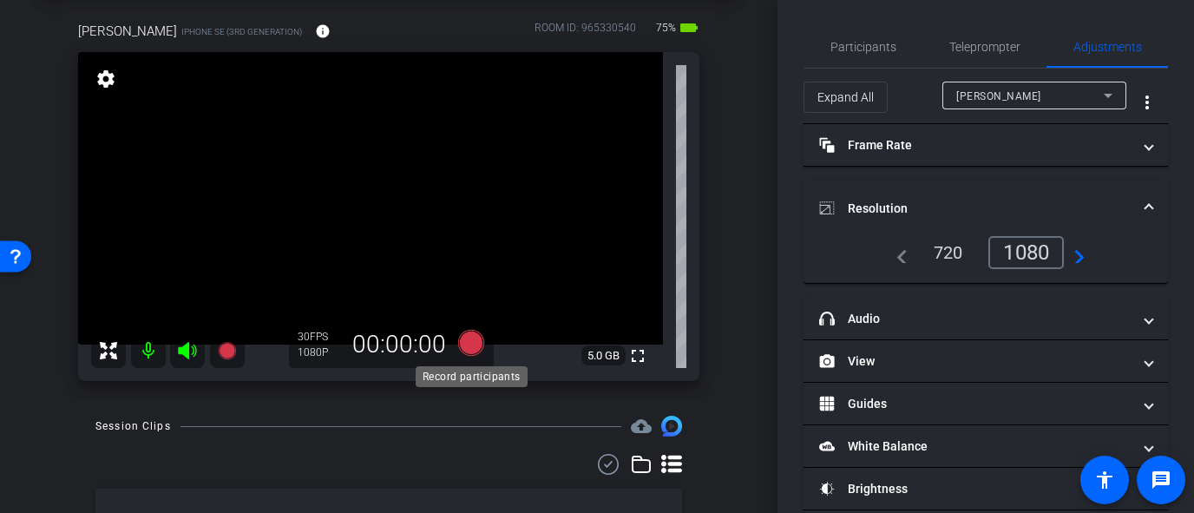
click at [479, 344] on icon at bounding box center [471, 343] width 26 height 26
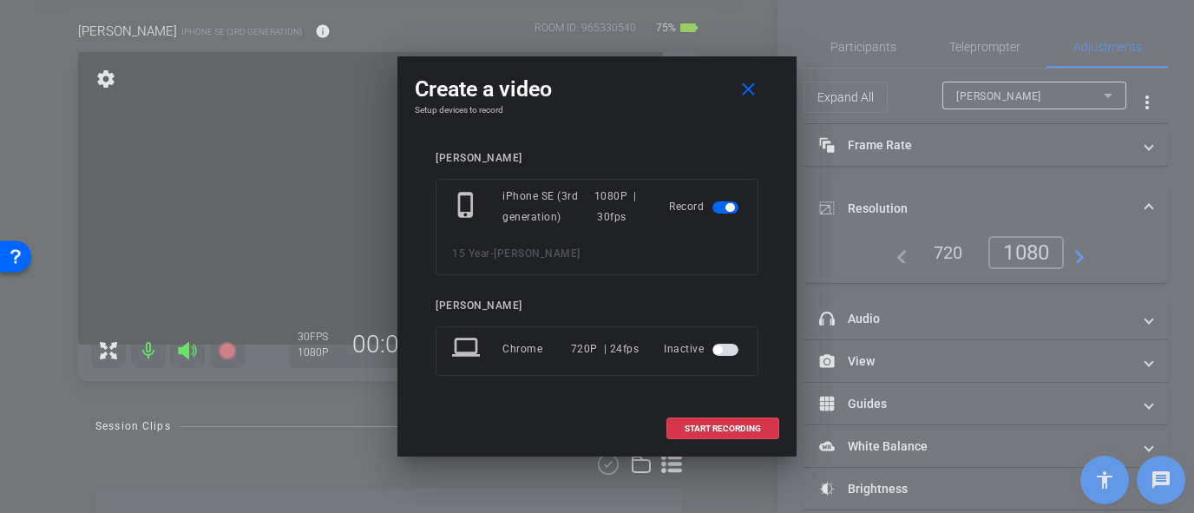
click at [479, 344] on mat-icon "laptop" at bounding box center [467, 348] width 31 height 31
click at [768, 423] on span at bounding box center [722, 429] width 111 height 42
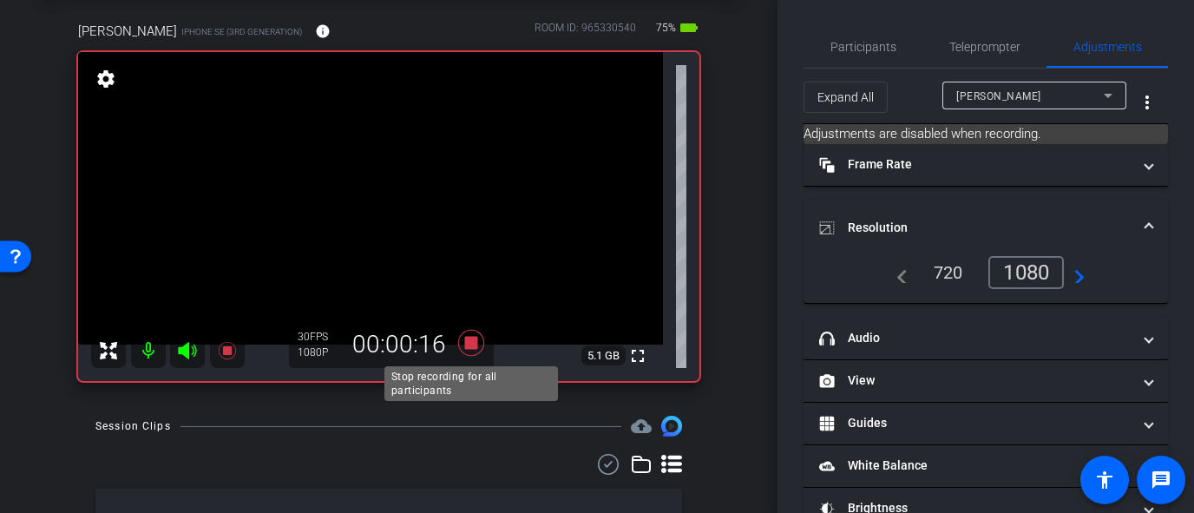
click at [472, 347] on icon at bounding box center [471, 343] width 26 height 26
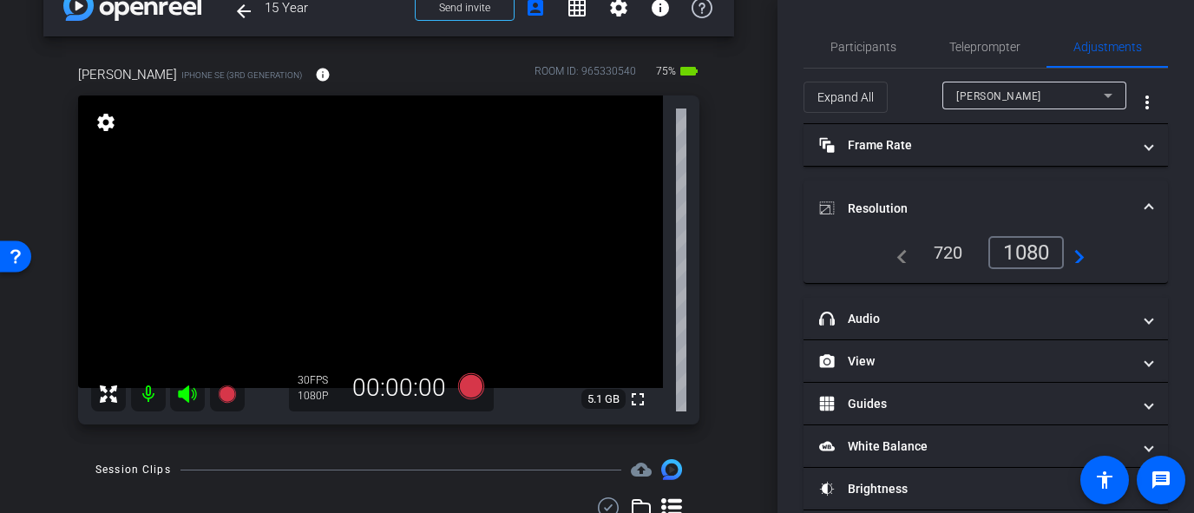
scroll to position [0, 0]
